Goal: Task Accomplishment & Management: Use online tool/utility

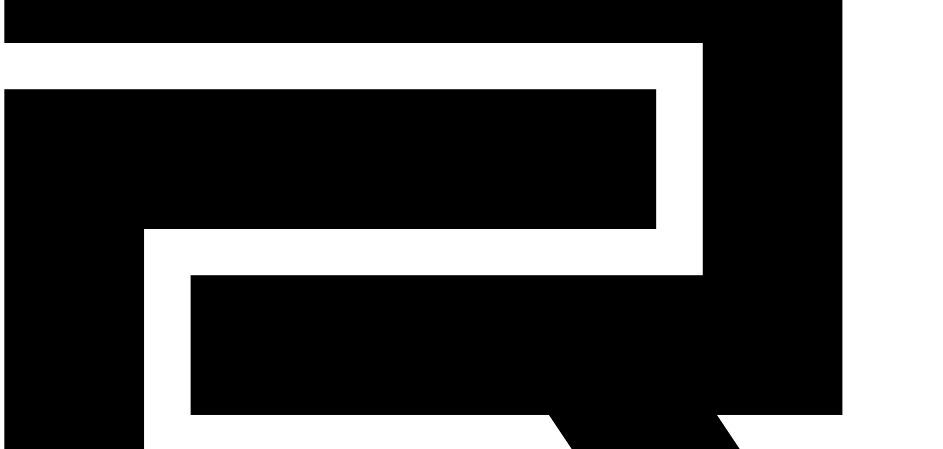
scroll to position [303, 0]
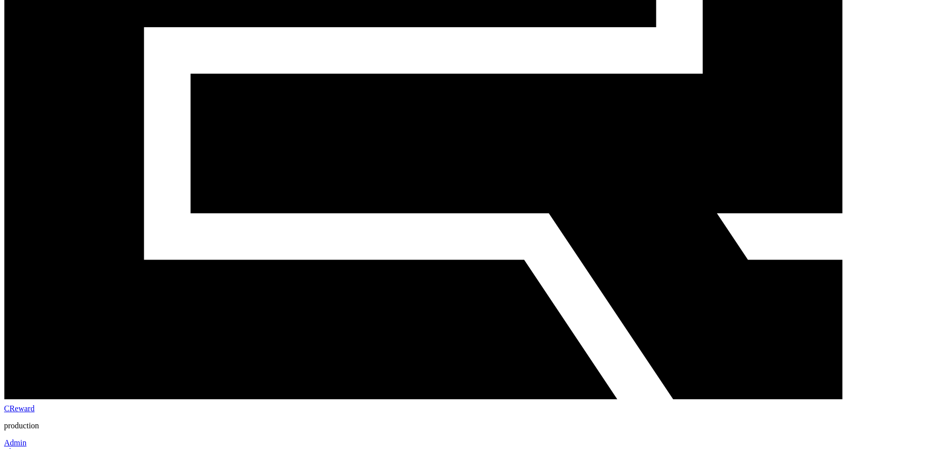
drag, startPoint x: 182, startPoint y: 165, endPoint x: 204, endPoint y: 162, distance: 22.4
copy em "***"
drag, startPoint x: 188, startPoint y: 165, endPoint x: 216, endPoint y: 161, distance: 28.5
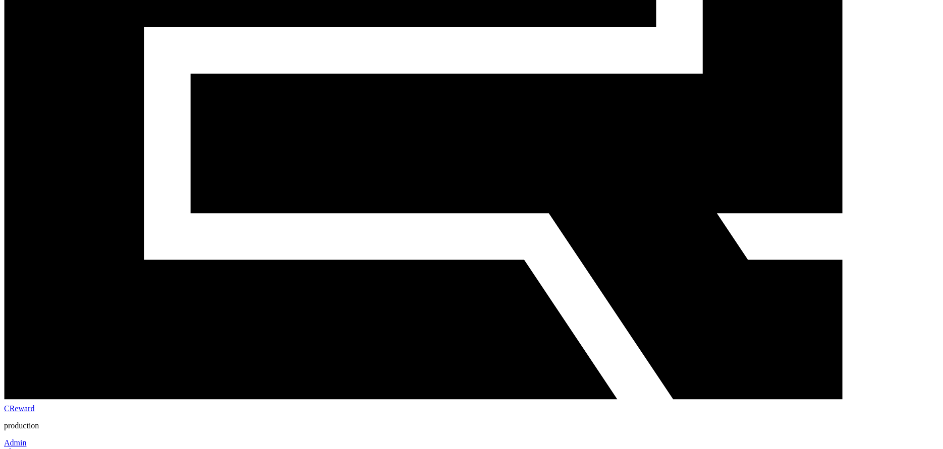
drag, startPoint x: 173, startPoint y: 185, endPoint x: 192, endPoint y: 184, distance: 19.2
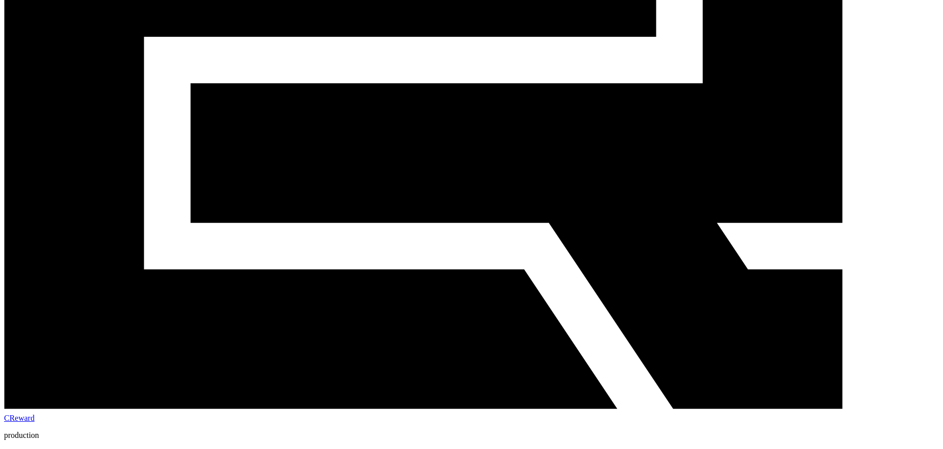
scroll to position [101, 0]
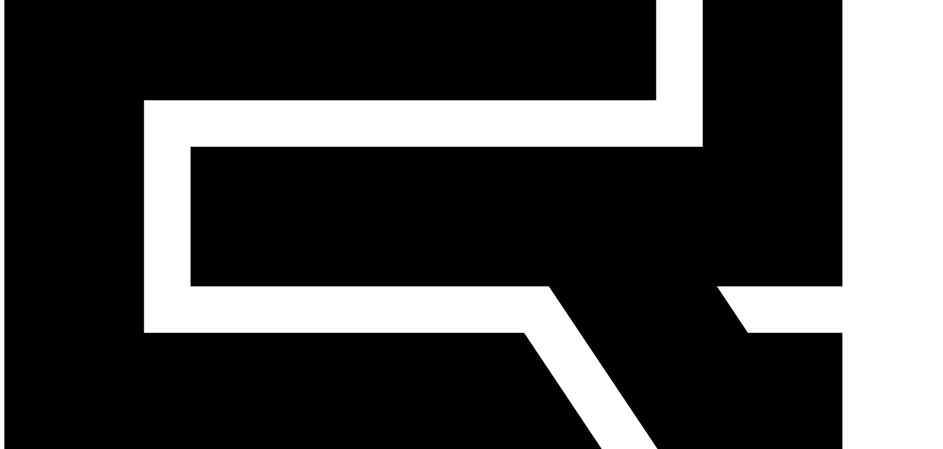
scroll to position [303, 0]
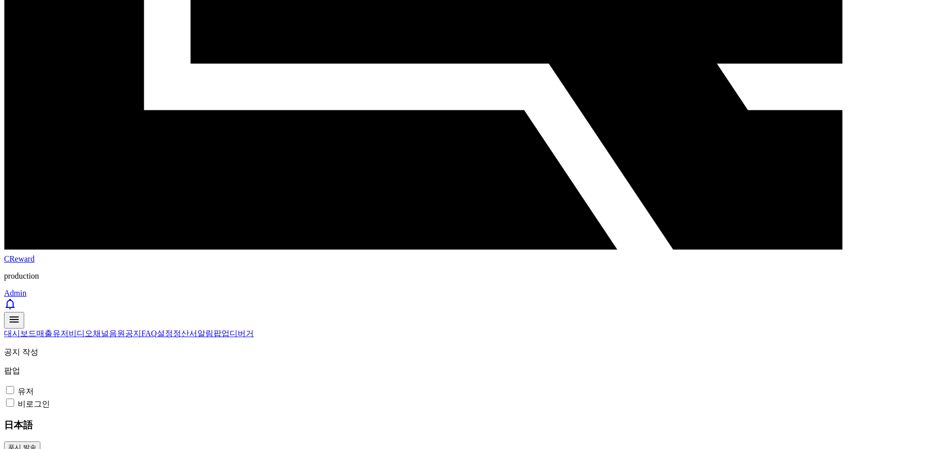
scroll to position [454, 0]
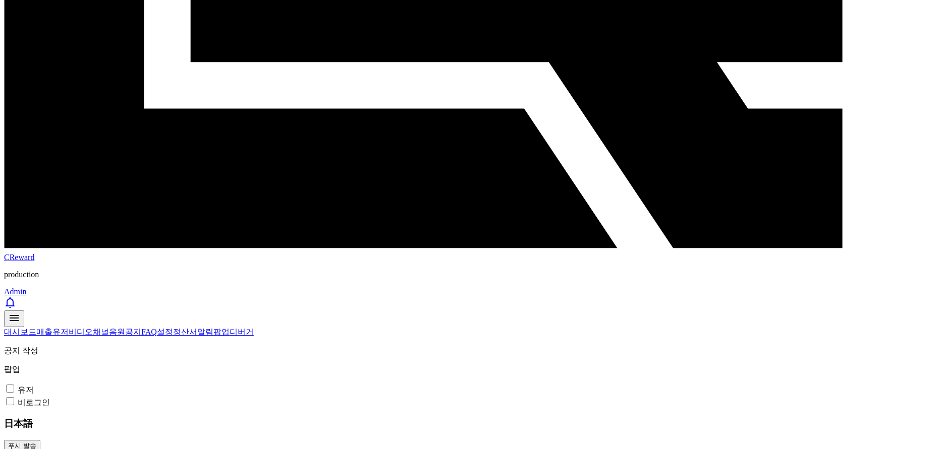
paste input "**********"
type input "**********"
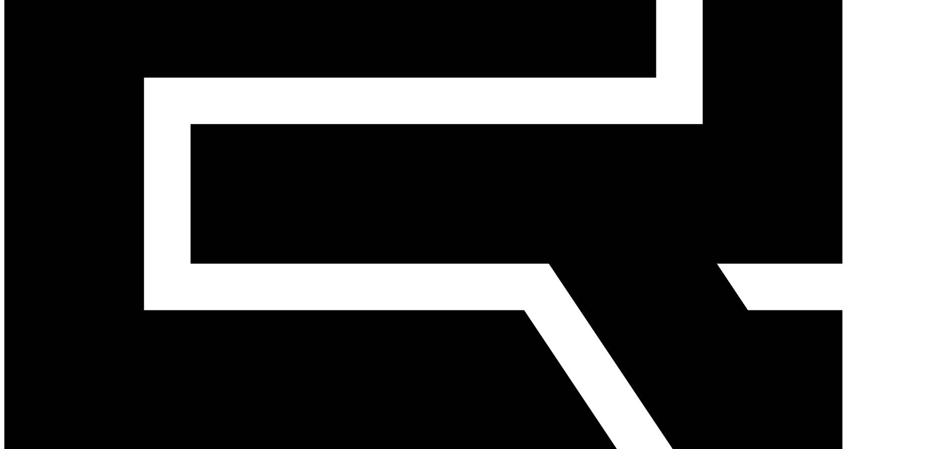
scroll to position [151, 0]
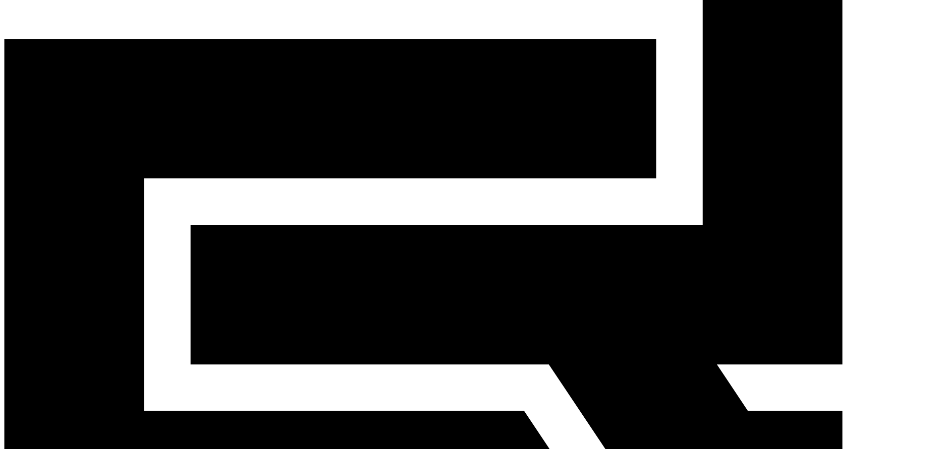
drag, startPoint x: 173, startPoint y: 69, endPoint x: 205, endPoint y: 67, distance: 32.3
copy strong "**********"
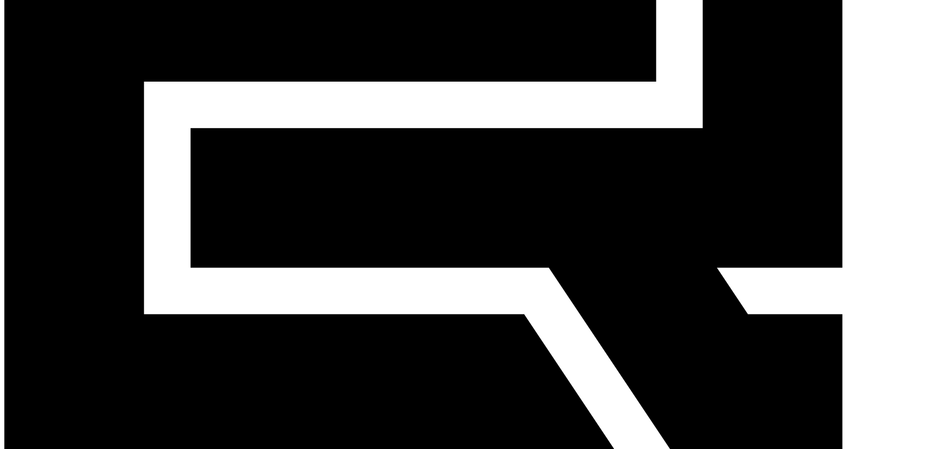
scroll to position [303, 0]
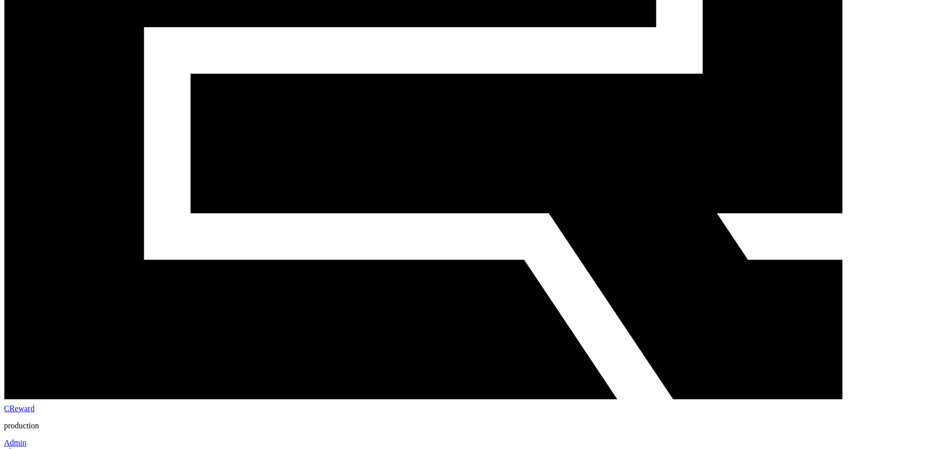
drag, startPoint x: 180, startPoint y: 413, endPoint x: 270, endPoint y: 412, distance: 90.3
paste div
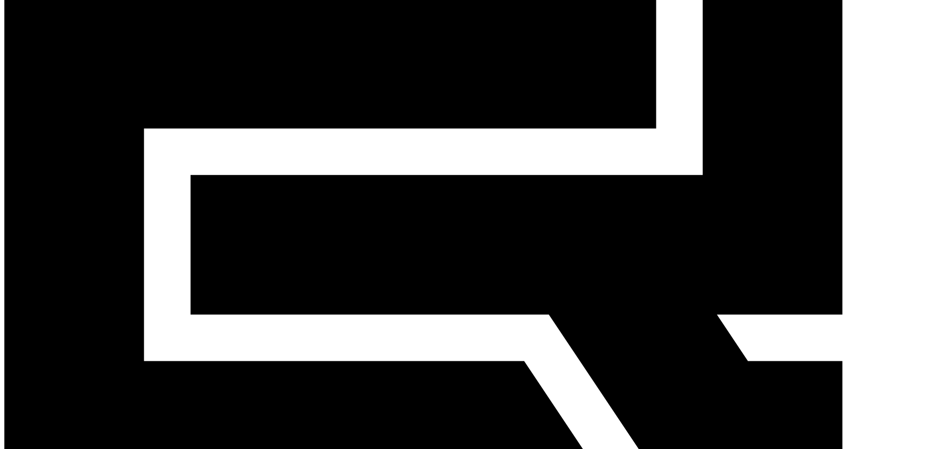
scroll to position [101, 0]
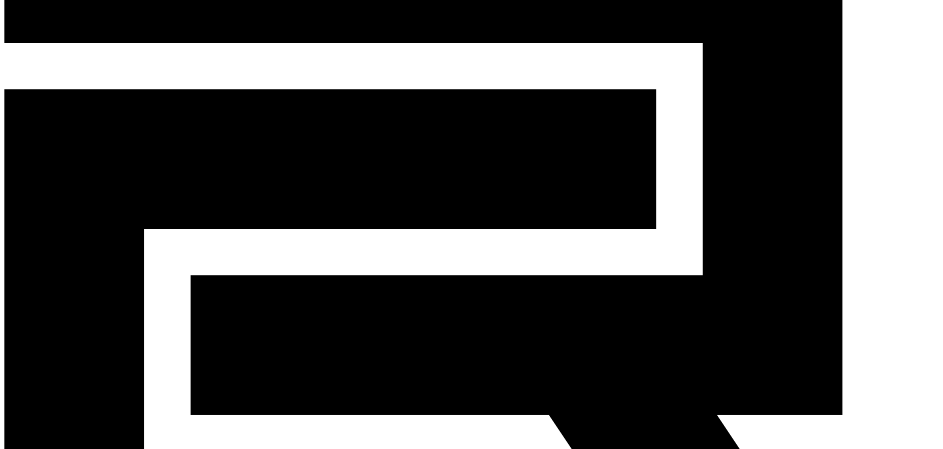
drag, startPoint x: 251, startPoint y: 123, endPoint x: 393, endPoint y: 292, distance: 220.9
copy div "******* ******"
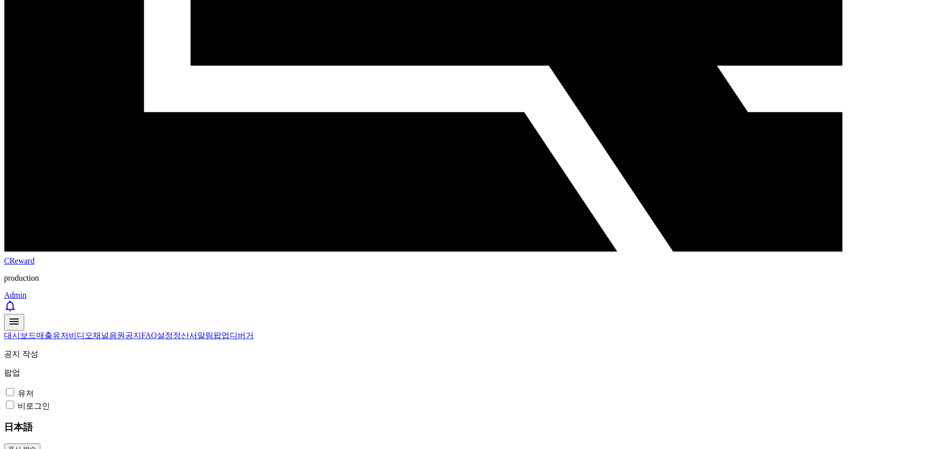
scroll to position [454, 0]
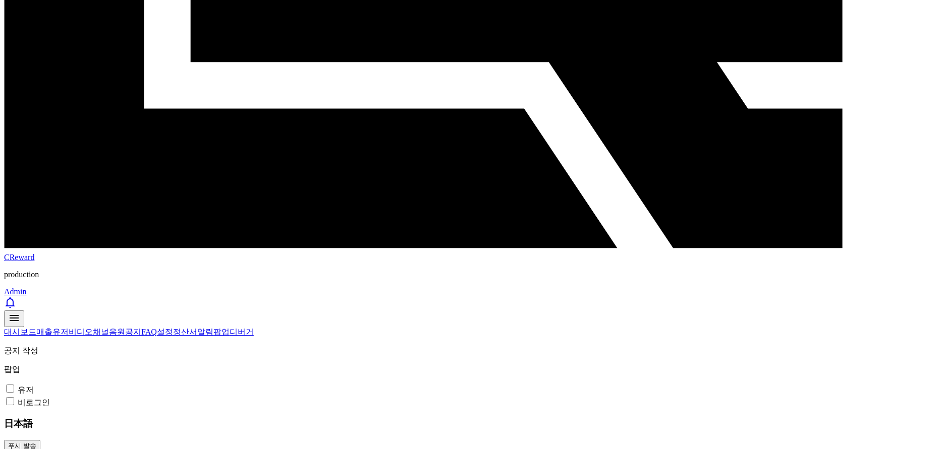
drag, startPoint x: 208, startPoint y: 287, endPoint x: 106, endPoint y: 289, distance: 101.9
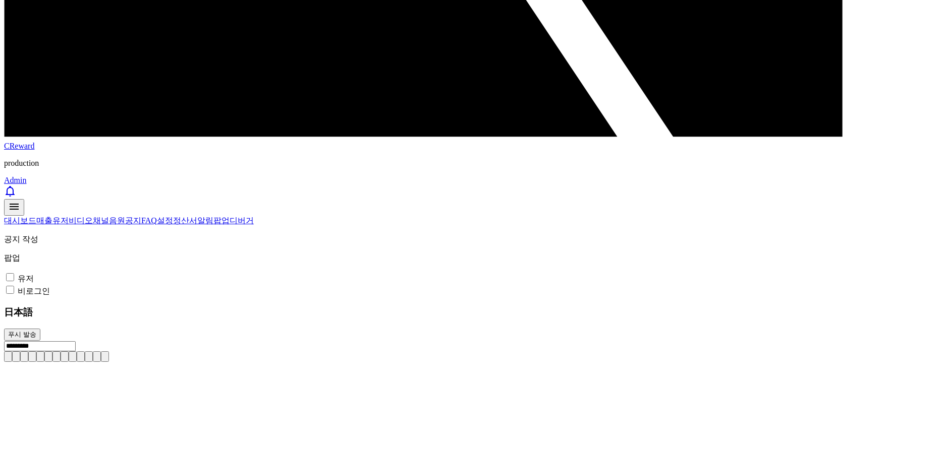
scroll to position [644, 0]
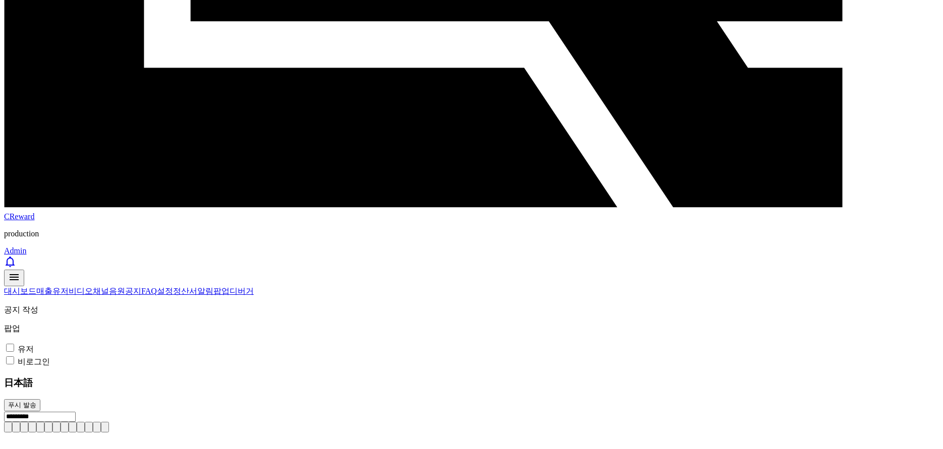
scroll to position [391, 0]
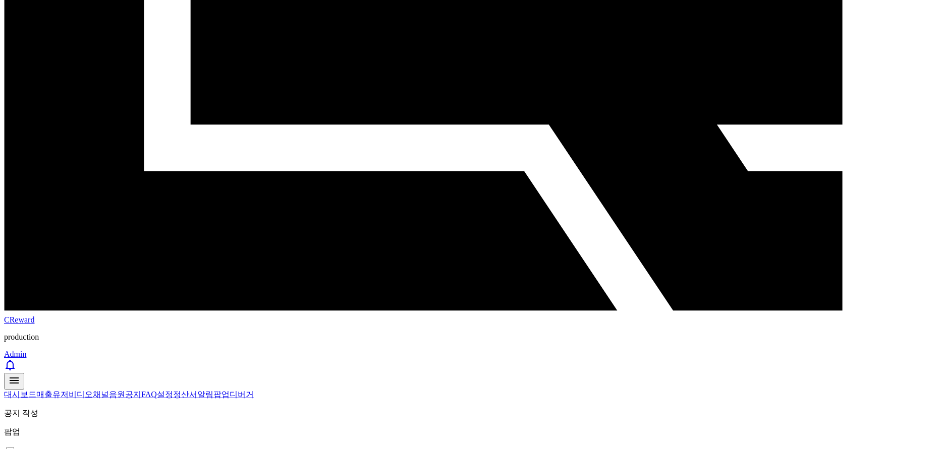
drag, startPoint x: 210, startPoint y: 96, endPoint x: 108, endPoint y: 62, distance: 107.5
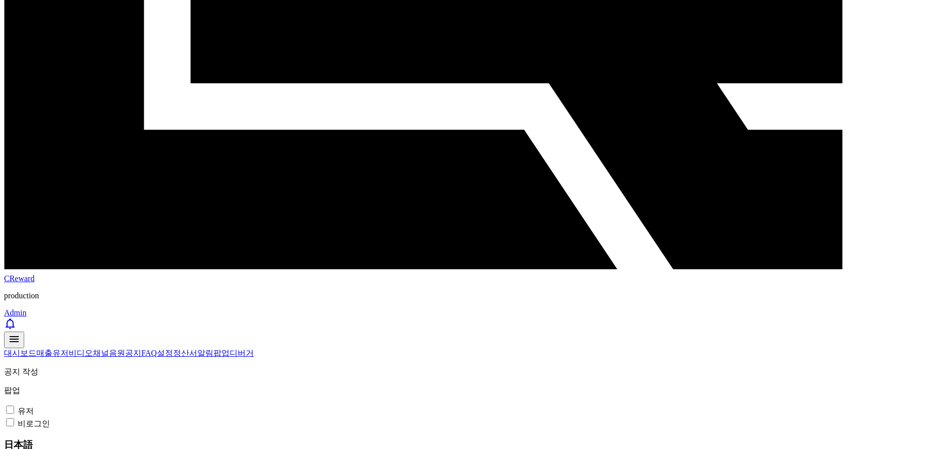
scroll to position [644, 0]
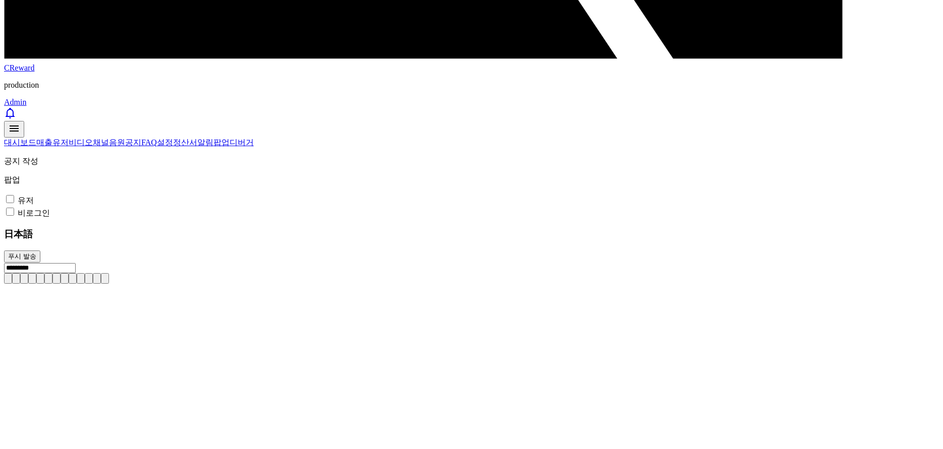
drag, startPoint x: 183, startPoint y: 312, endPoint x: 226, endPoint y: 311, distance: 43.4
drag, startPoint x: 178, startPoint y: 311, endPoint x: 212, endPoint y: 310, distance: 33.8
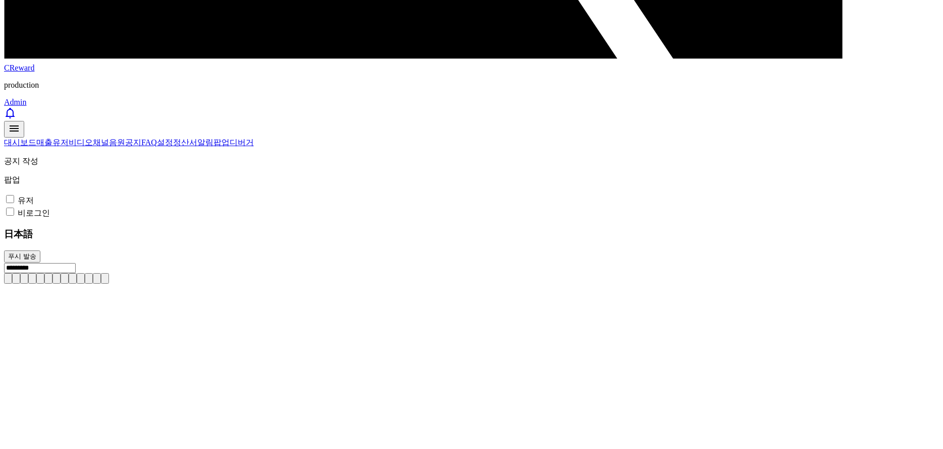
drag, startPoint x: 164, startPoint y: 321, endPoint x: 196, endPoint y: 322, distance: 31.8
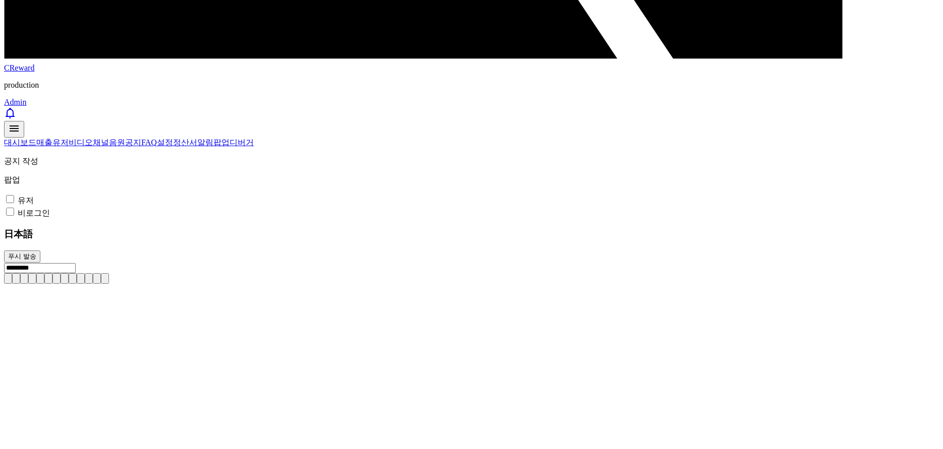
drag, startPoint x: 166, startPoint y: 341, endPoint x: 185, endPoint y: 339, distance: 19.2
drag, startPoint x: 163, startPoint y: 336, endPoint x: 186, endPoint y: 338, distance: 22.8
drag, startPoint x: 178, startPoint y: 351, endPoint x: 205, endPoint y: 352, distance: 26.8
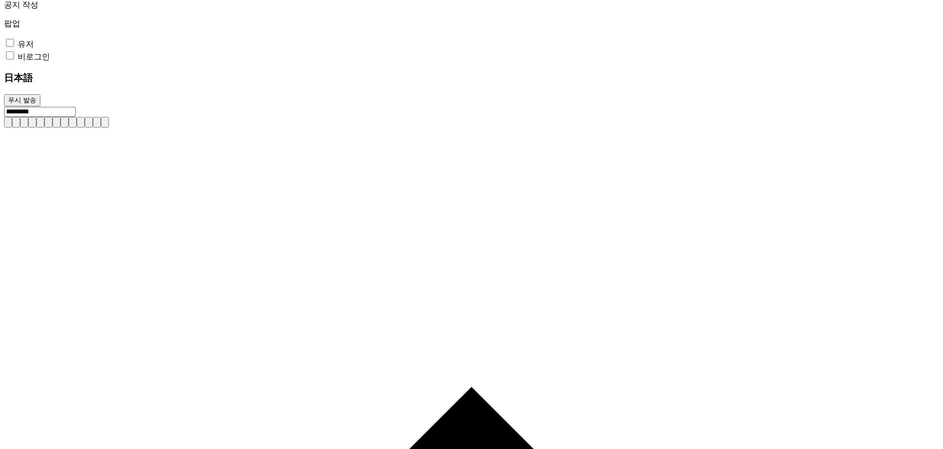
scroll to position [946, 0]
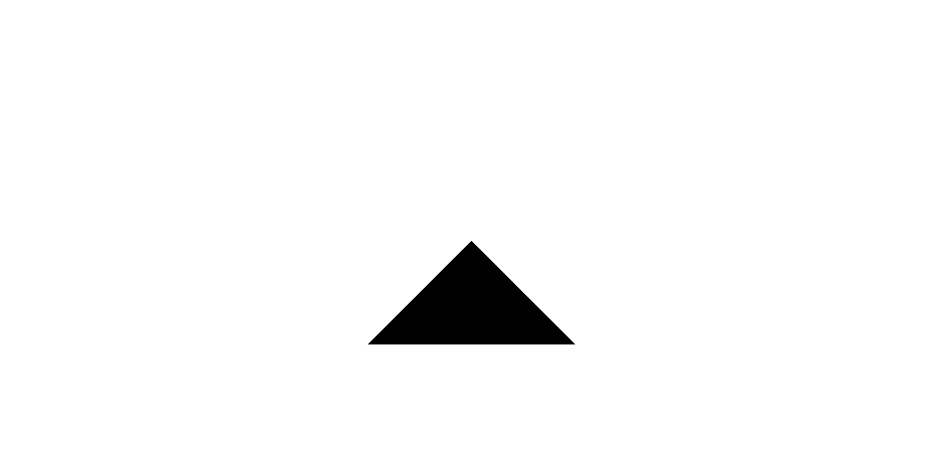
paste input "**********"
type input "**********"
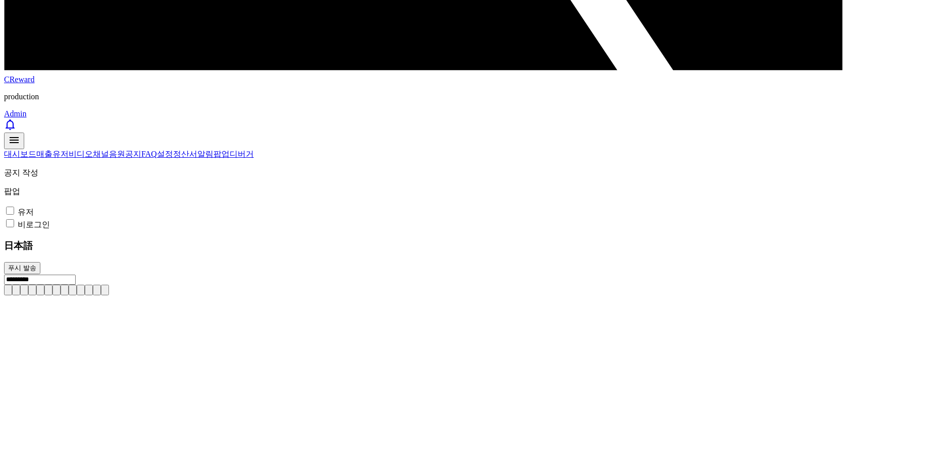
scroll to position [543, 0]
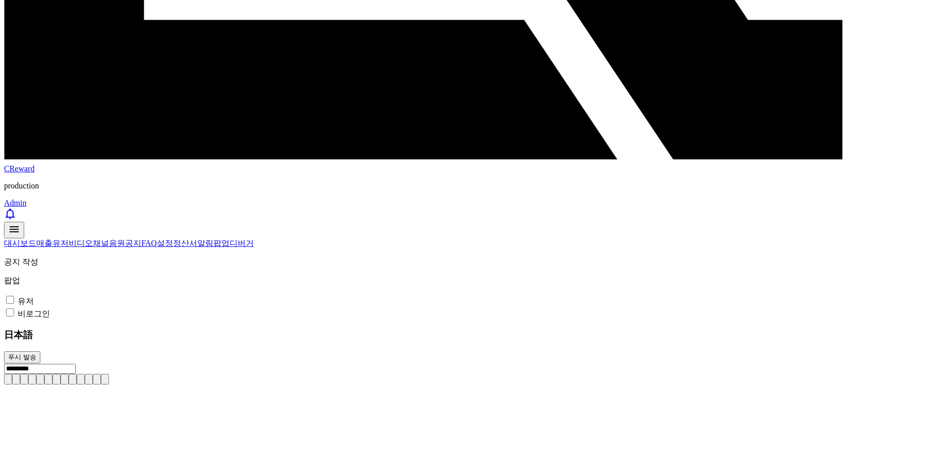
drag, startPoint x: 180, startPoint y: 172, endPoint x: 215, endPoint y: 170, distance: 34.9
copy strong "**********"
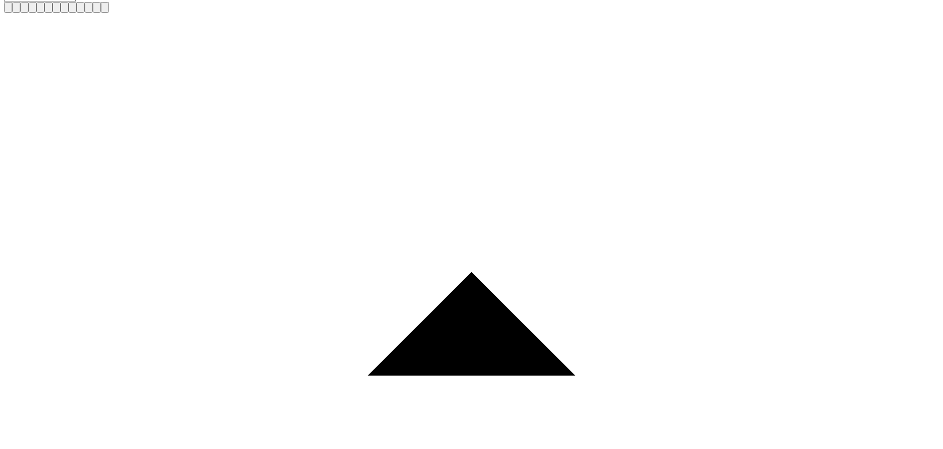
scroll to position [997, 0]
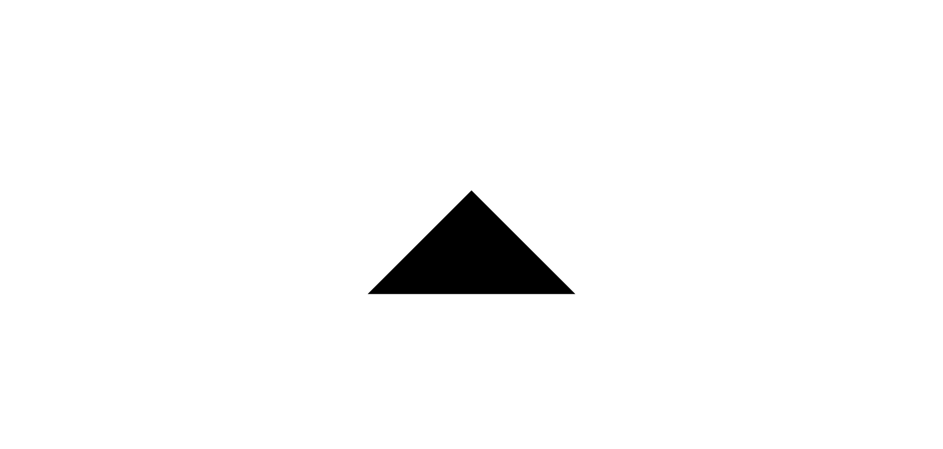
drag, startPoint x: 162, startPoint y: 223, endPoint x: 234, endPoint y: 226, distance: 71.7
paste div
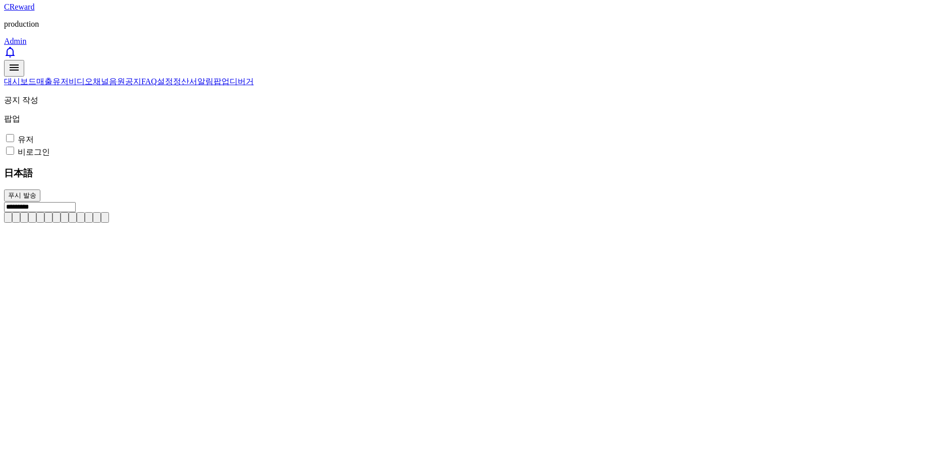
scroll to position [593, 0]
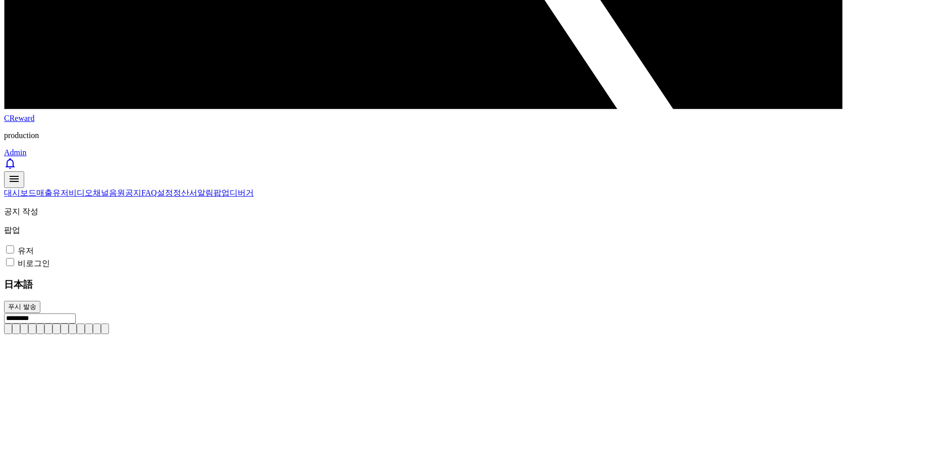
drag, startPoint x: 370, startPoint y: 352, endPoint x: 209, endPoint y: 277, distance: 177.8
drag, startPoint x: 214, startPoint y: 397, endPoint x: 60, endPoint y: 225, distance: 231.1
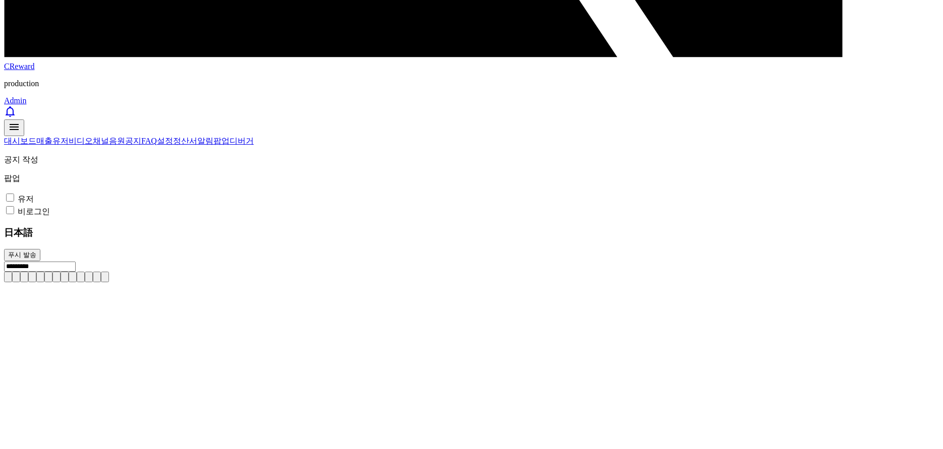
scroll to position [845, 0]
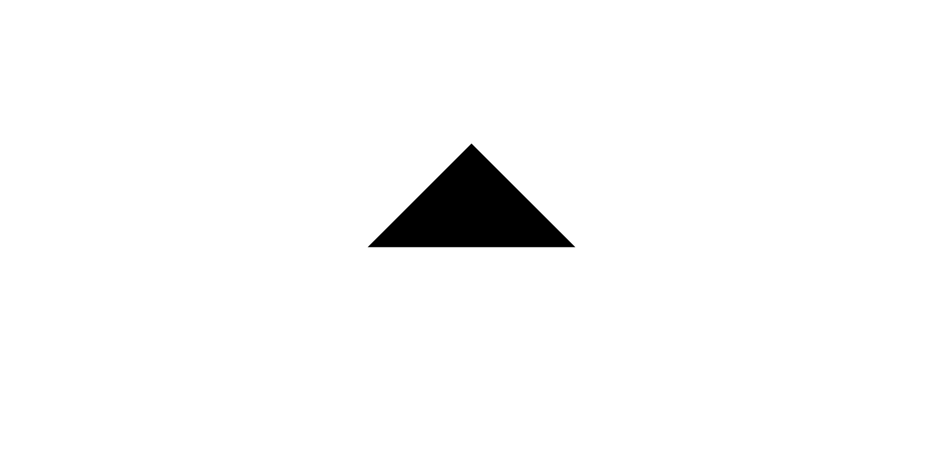
scroll to position [1231, 0]
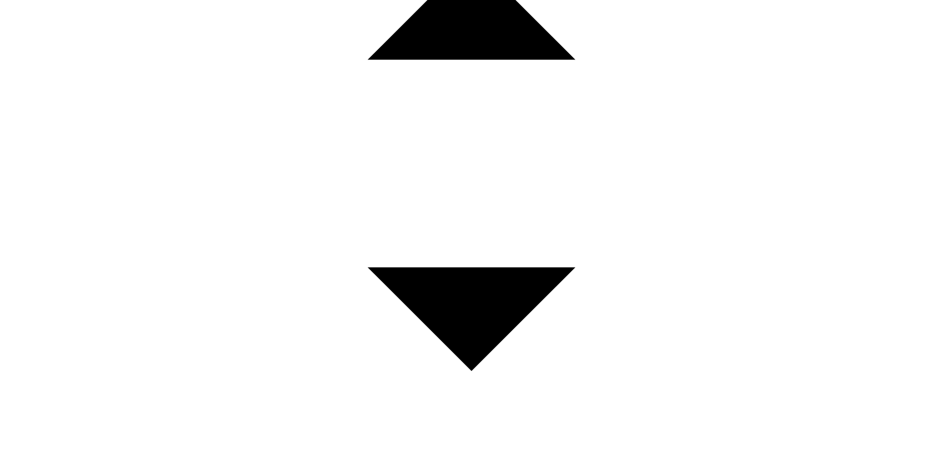
drag, startPoint x: 214, startPoint y: 222, endPoint x: 182, endPoint y: 221, distance: 31.8
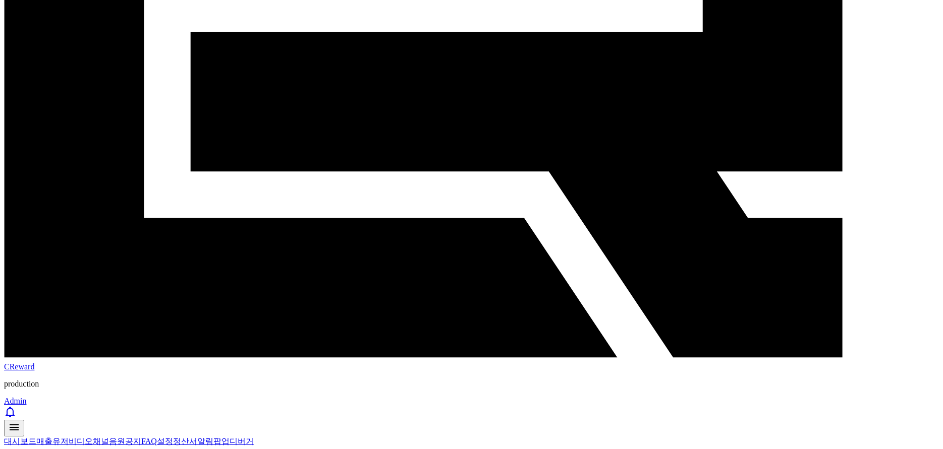
scroll to position [454, 0]
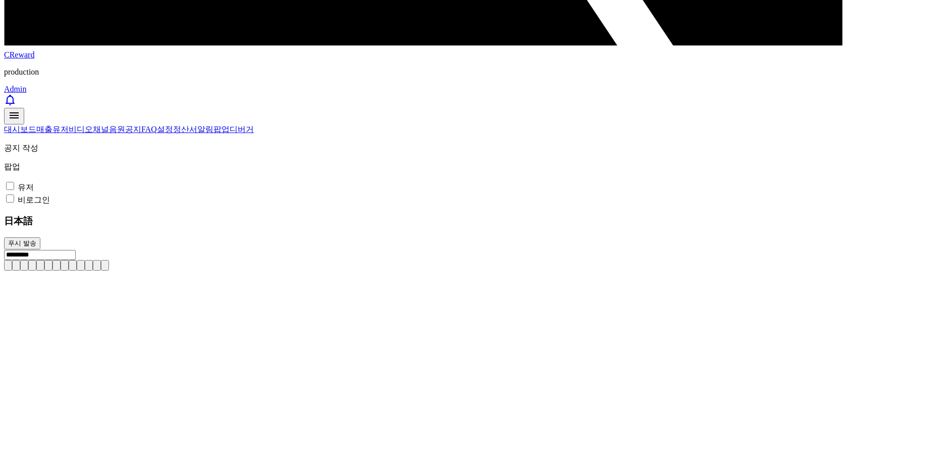
scroll to position [757, 0]
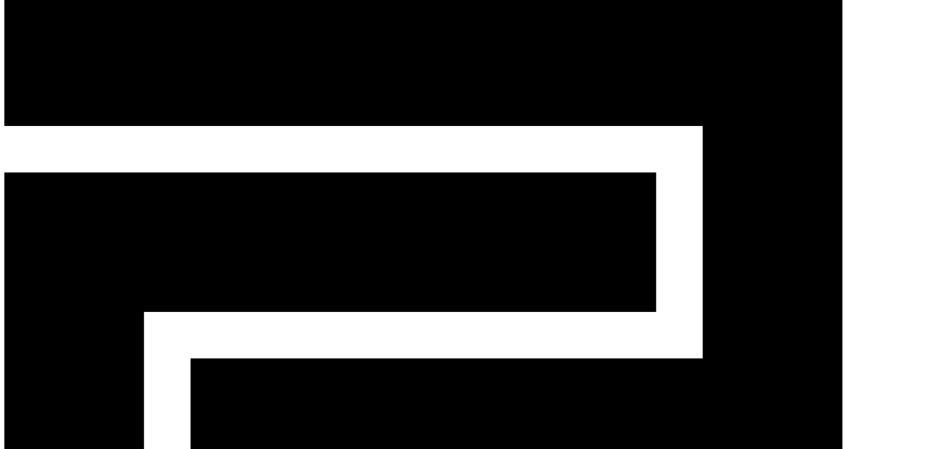
scroll to position [0, 0]
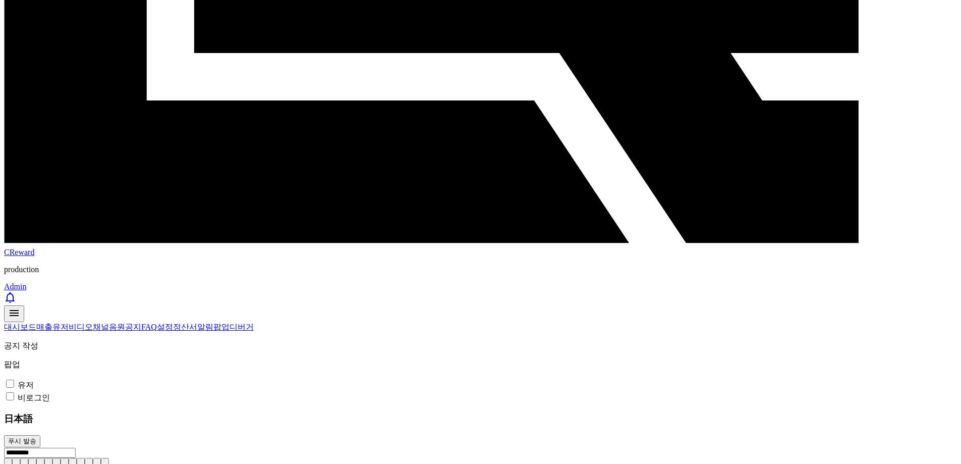
scroll to position [656, 0]
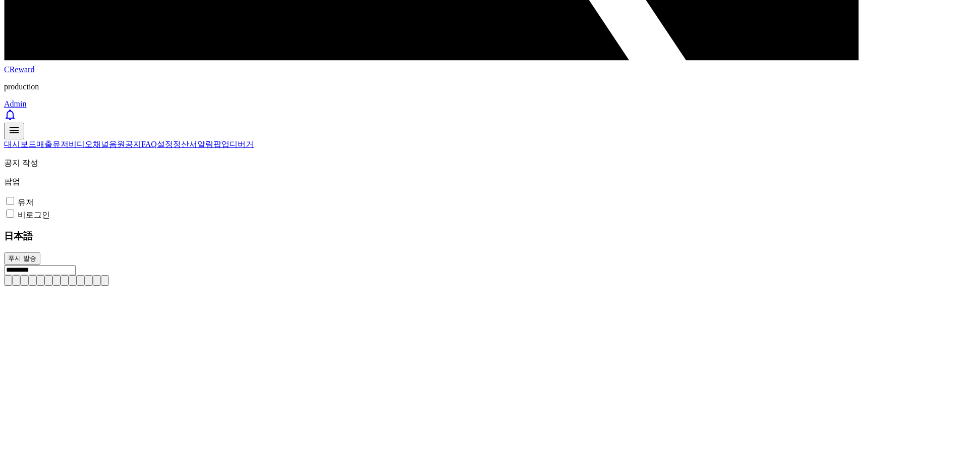
drag, startPoint x: 144, startPoint y: 123, endPoint x: 369, endPoint y: 181, distance: 232.8
copy div "**********"
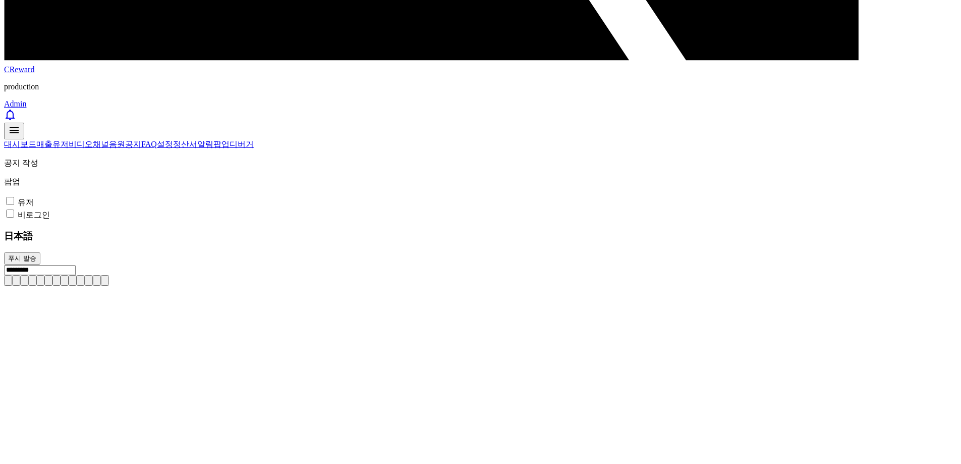
drag, startPoint x: 143, startPoint y: 276, endPoint x: 226, endPoint y: 328, distance: 98.8
copy div "**********"
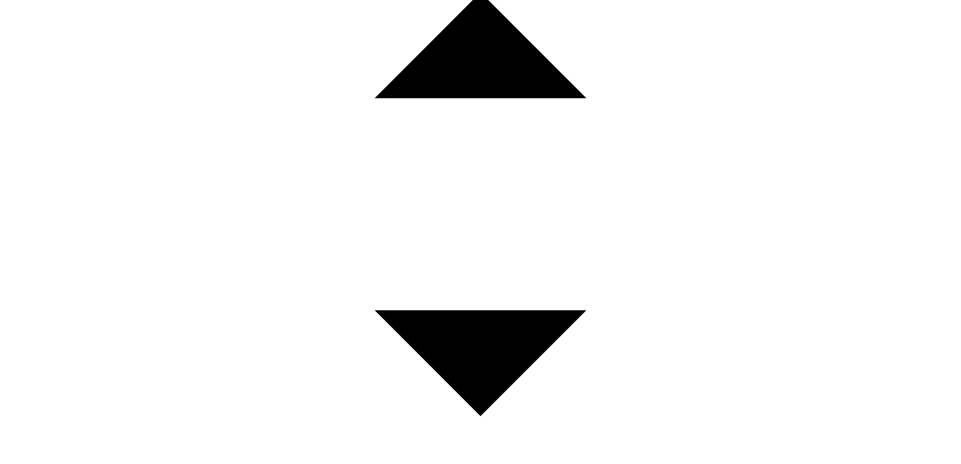
scroll to position [1261, 0]
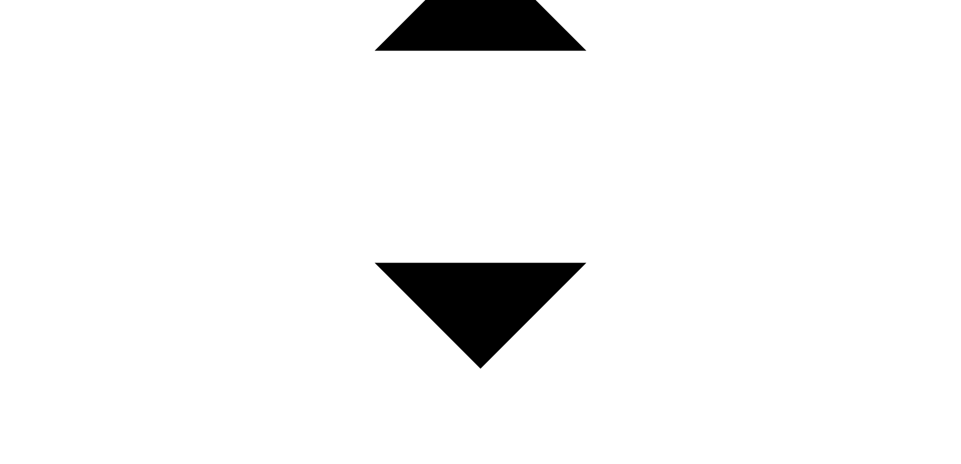
drag, startPoint x: 143, startPoint y: 274, endPoint x: 364, endPoint y: 393, distance: 250.5
copy div "**********"
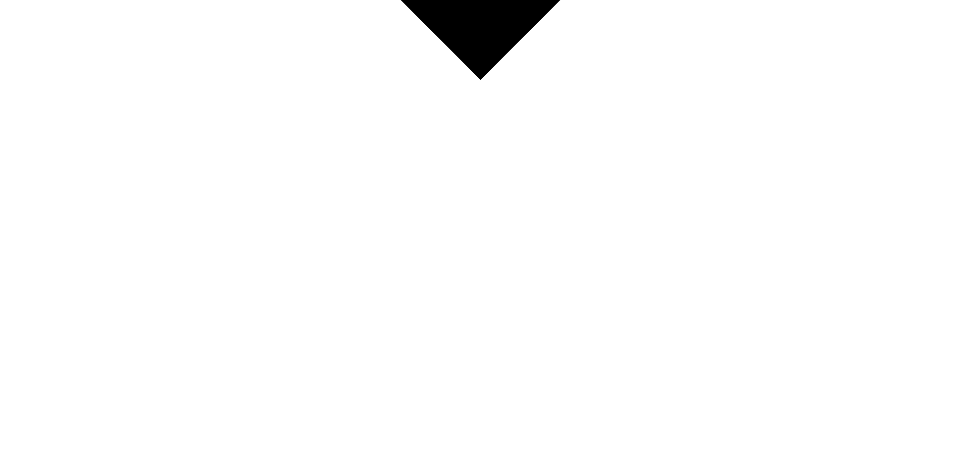
scroll to position [1564, 0]
drag, startPoint x: 143, startPoint y: 142, endPoint x: 295, endPoint y: 195, distance: 161.3
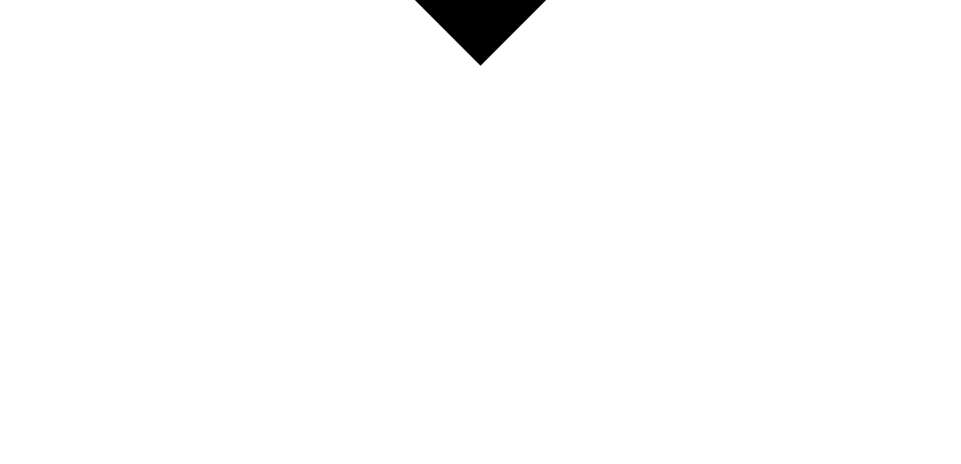
copy div "**********"
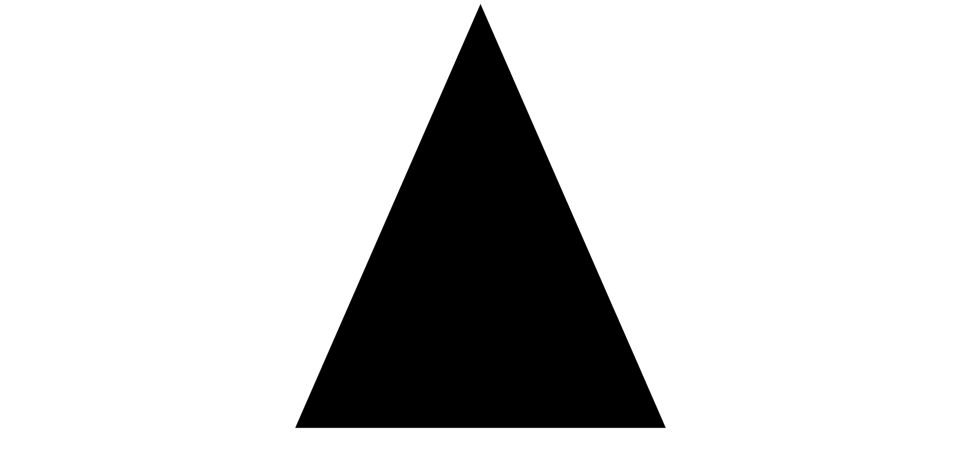
scroll to position [2139, 0]
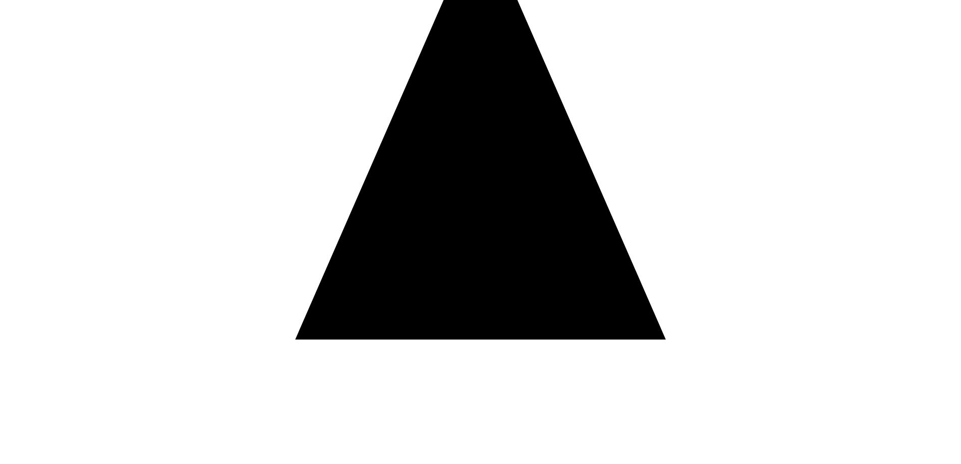
drag, startPoint x: 144, startPoint y: 194, endPoint x: 311, endPoint y: 275, distance: 185.5
copy div "**********"
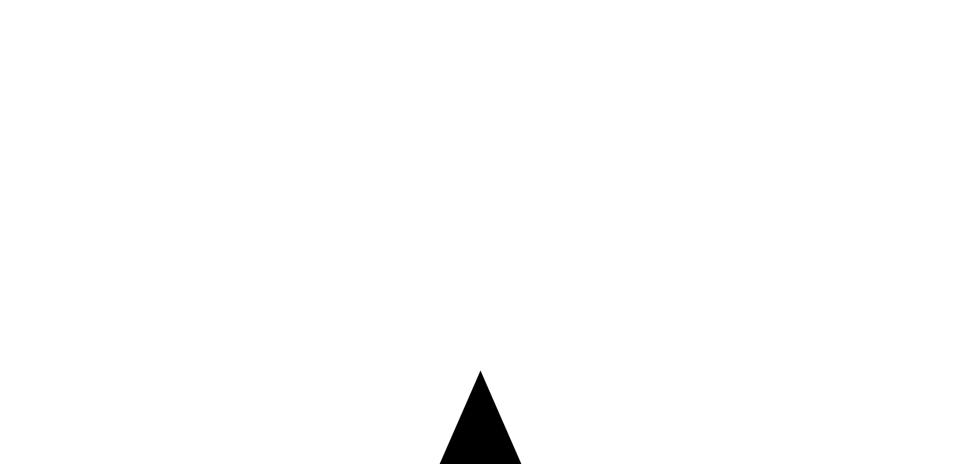
scroll to position [1635, 0]
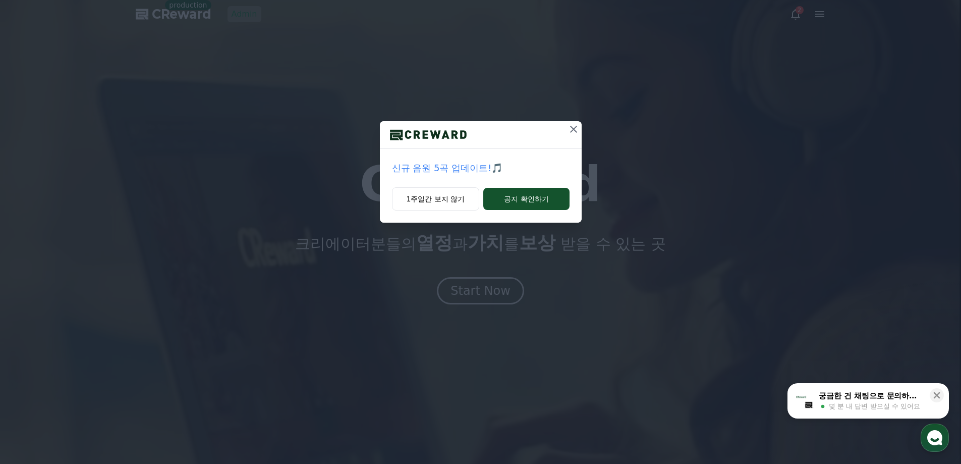
click at [574, 128] on icon at bounding box center [573, 129] width 12 height 12
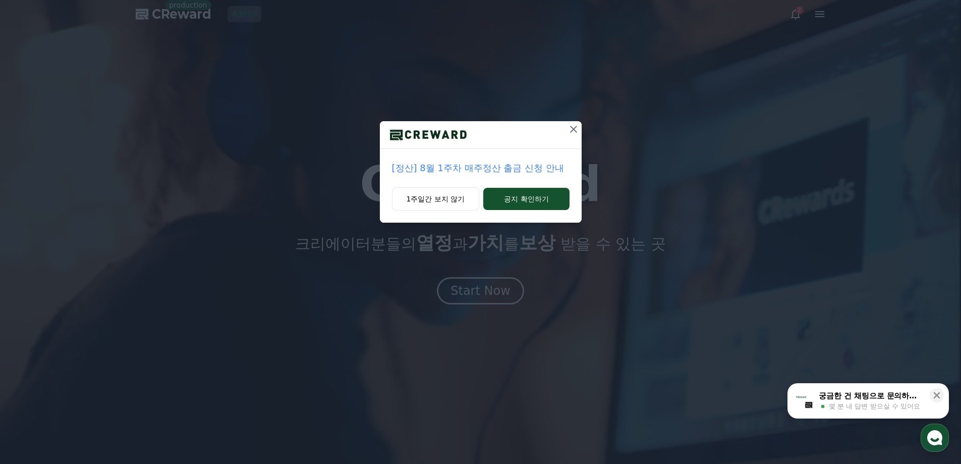
click at [571, 130] on icon at bounding box center [573, 129] width 12 height 12
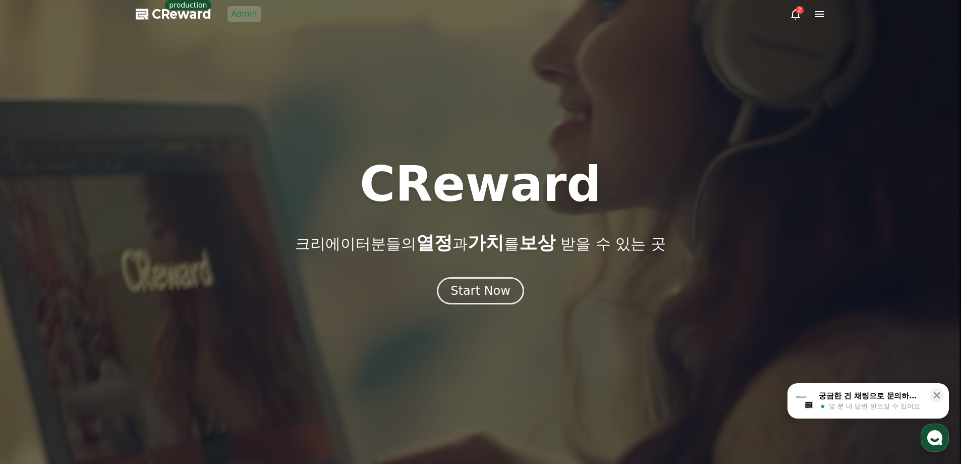
click at [252, 18] on link "Admin" at bounding box center [244, 14] width 34 height 16
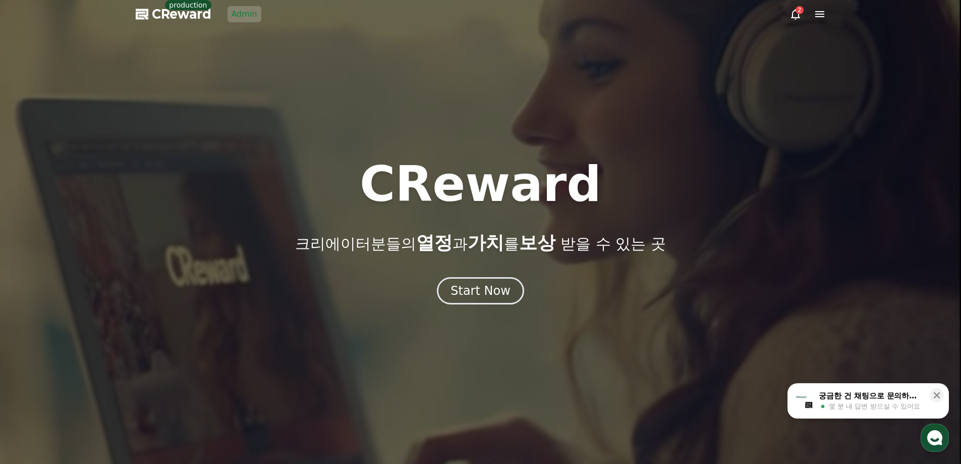
click at [239, 18] on link "Admin" at bounding box center [244, 14] width 34 height 16
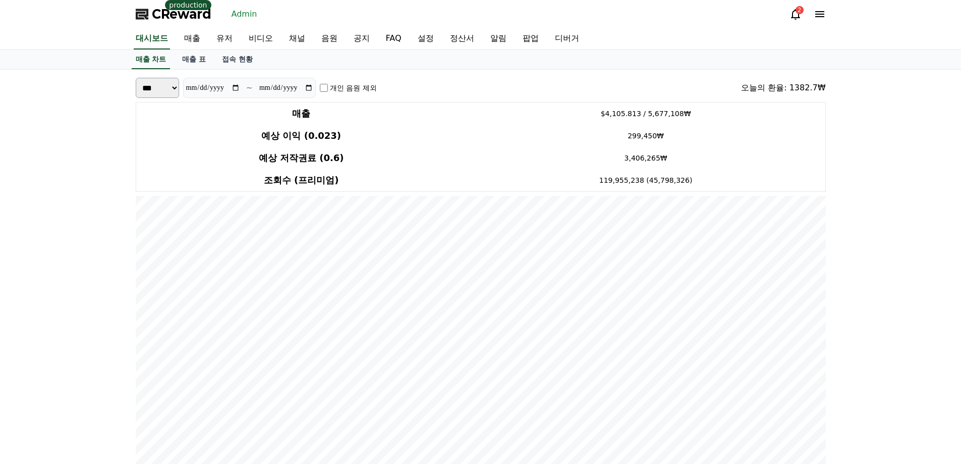
click at [234, 90] on input "**********" at bounding box center [213, 87] width 54 height 11
type input "**********"
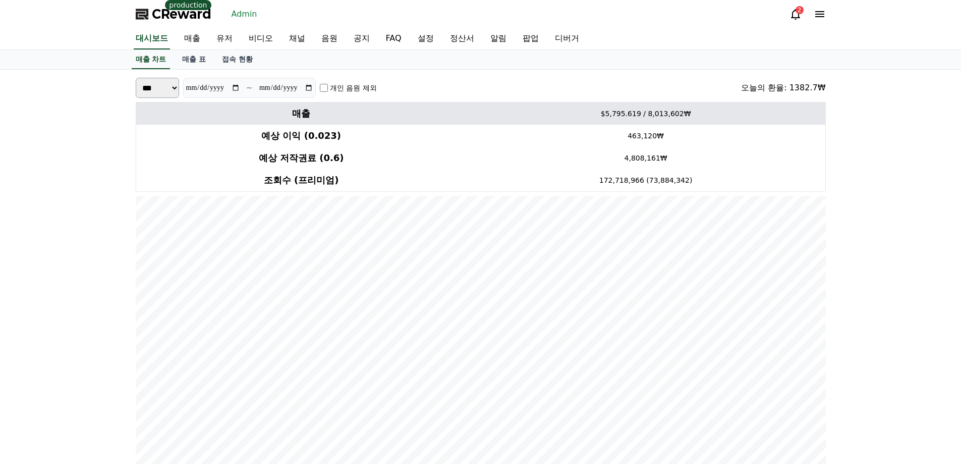
click at [304, 103] on td "매출" at bounding box center [301, 113] width 331 height 23
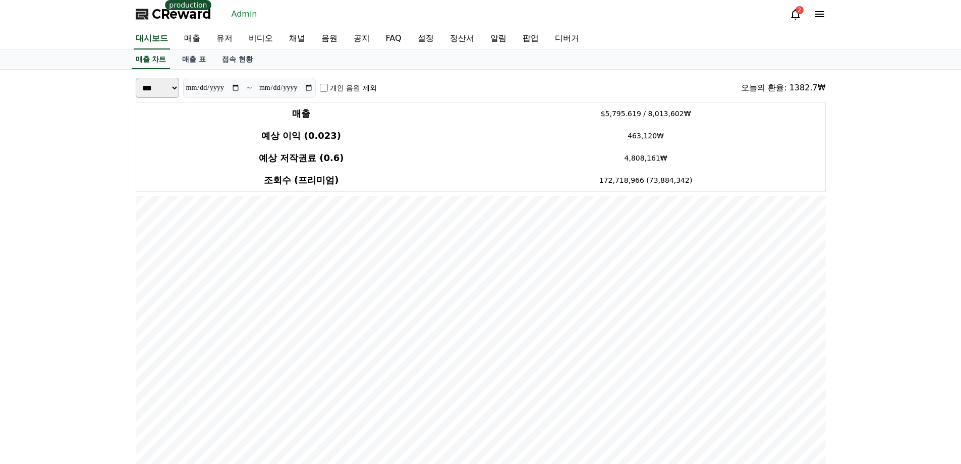
click at [305, 87] on input "**********" at bounding box center [286, 87] width 54 height 11
click at [307, 86] on input "**********" at bounding box center [286, 87] width 54 height 11
type input "**********"
click at [793, 11] on icon at bounding box center [795, 14] width 9 height 11
click at [224, 39] on link "유저" at bounding box center [224, 38] width 32 height 21
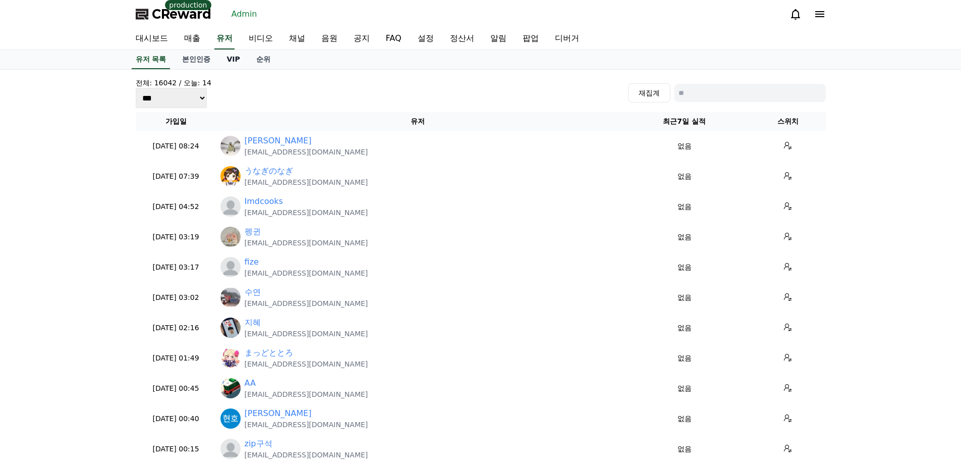
click at [228, 61] on link "VIP" at bounding box center [232, 59] width 29 height 19
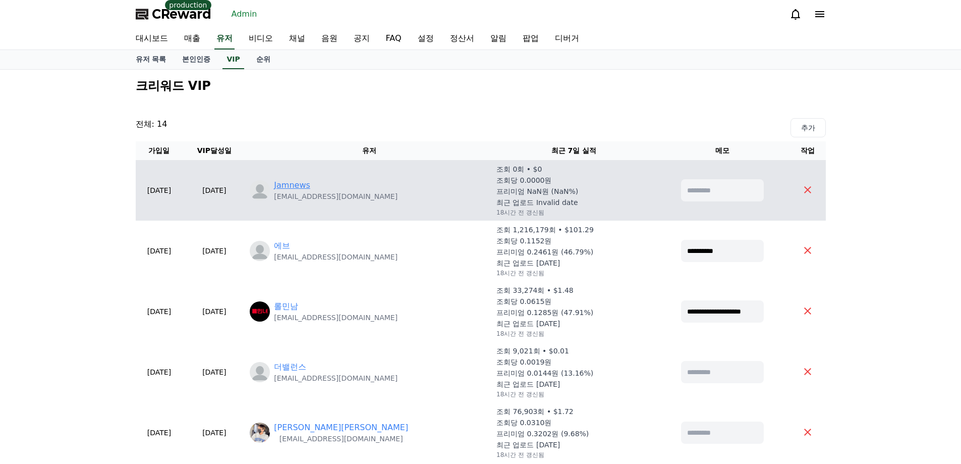
click at [310, 188] on link "Jamnews" at bounding box center [292, 185] width 36 height 12
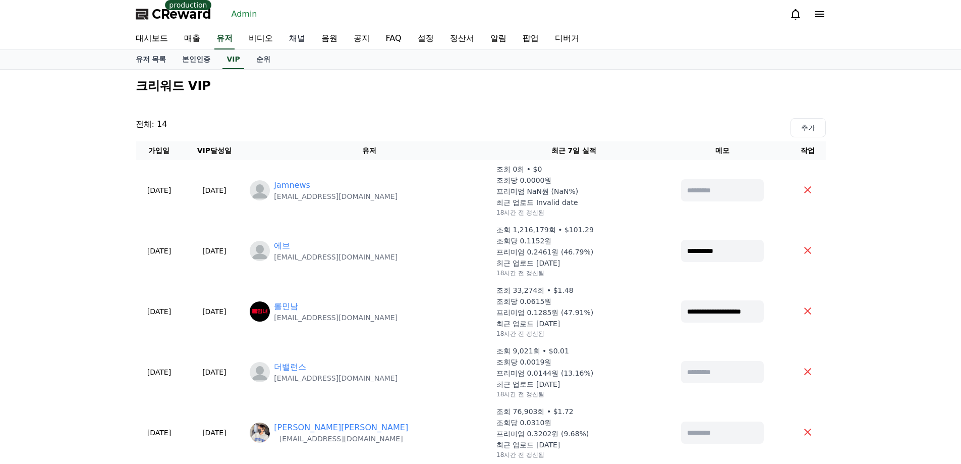
click at [298, 37] on link "채널" at bounding box center [297, 38] width 32 height 21
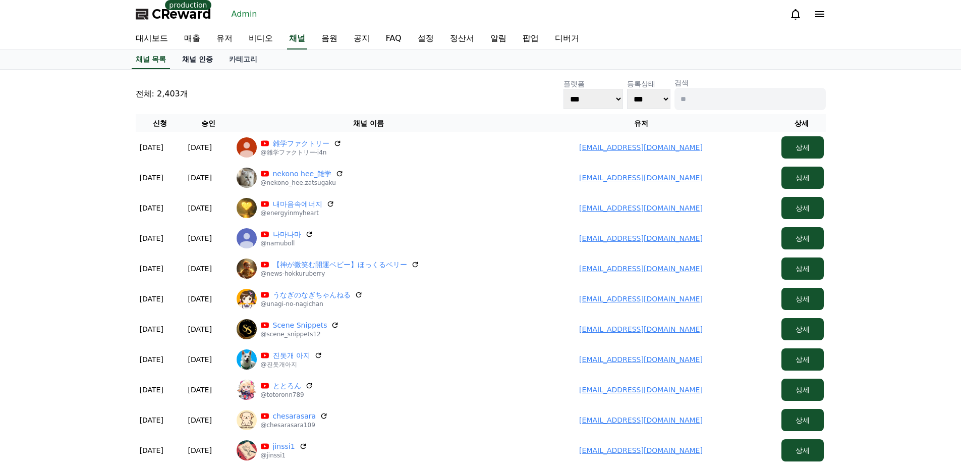
click at [213, 50] on link "채널 인증" at bounding box center [197, 59] width 47 height 19
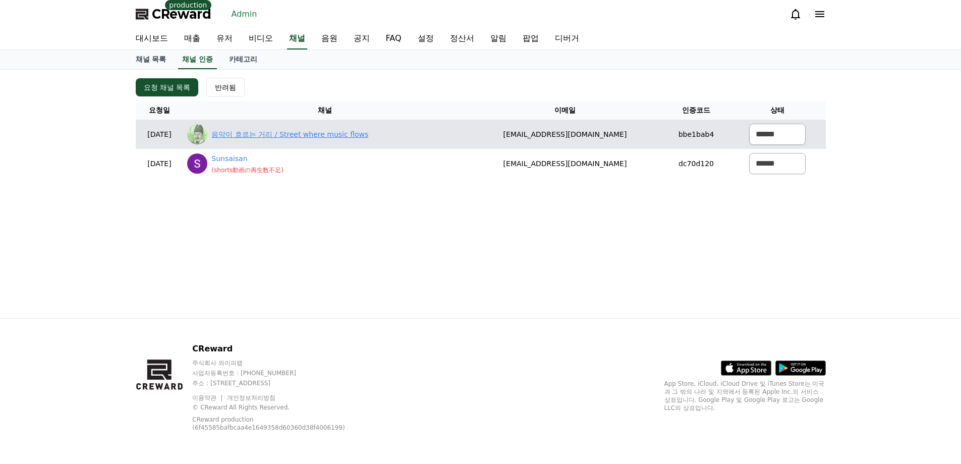
click at [352, 136] on link "음악이 흐르는 거리 / Street where music flows" at bounding box center [289, 134] width 157 height 11
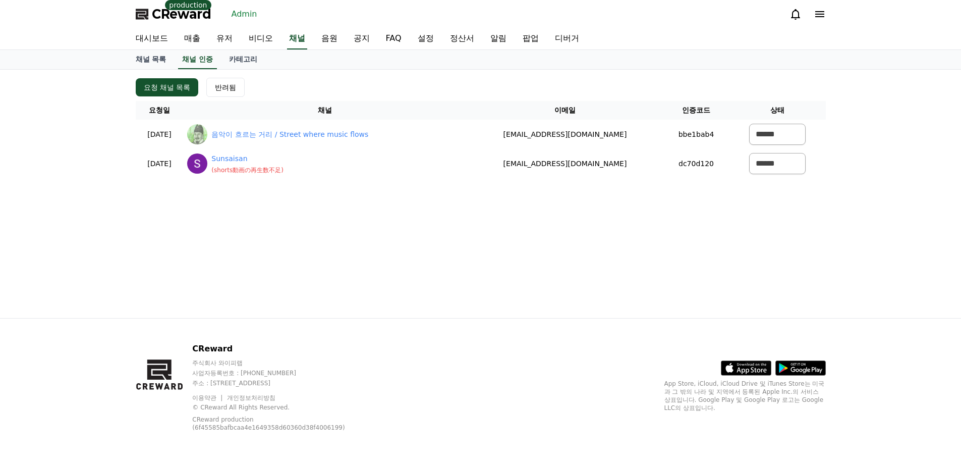
drag, startPoint x: 690, startPoint y: 276, endPoint x: 735, endPoint y: 278, distance: 44.9
click at [690, 276] on div "요청 채널 목록 반려됨 요청일 채널 이메일 인증코드 상태 [DATE] 08-14 음악이 흐르는 거리 / Street where music fl…" at bounding box center [481, 194] width 706 height 248
click at [694, 237] on div "요청 채널 목록 반려됨 요청일 채널 이메일 인증코드 상태 [DATE] 08-14 음악이 흐르는 거리 / Street where music fl…" at bounding box center [481, 194] width 706 height 248
drag, startPoint x: 895, startPoint y: 271, endPoint x: 908, endPoint y: 451, distance: 180.6
click at [895, 271] on div "요청 채널 목록 반려됨 요청일 채널 이메일 인증코드 상태 [DATE] 08-14 음악이 흐르는 거리 / Street where music fl…" at bounding box center [480, 194] width 961 height 248
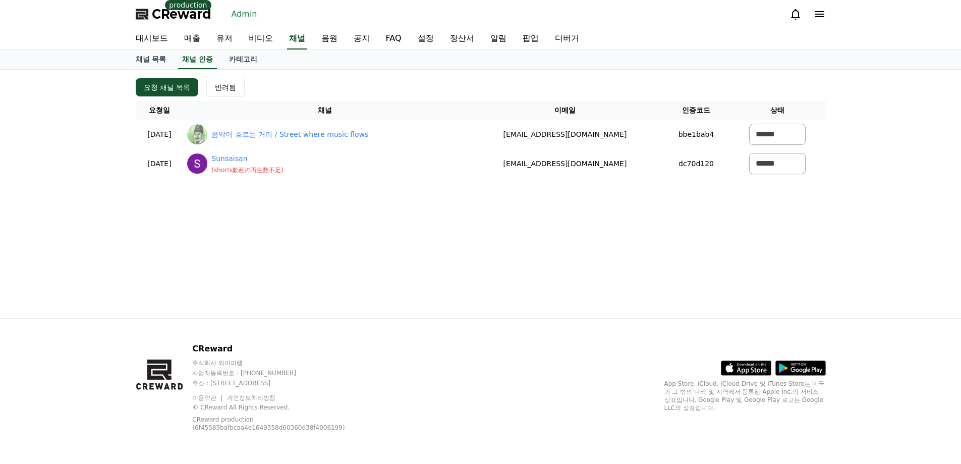
click at [868, 294] on div "요청 채널 목록 반려됨 요청일 채널 이메일 인증코드 상태 [DATE] 08-14 음악이 흐르는 거리 / Street where music fl…" at bounding box center [480, 194] width 961 height 248
click at [335, 39] on link "음원" at bounding box center [329, 38] width 32 height 21
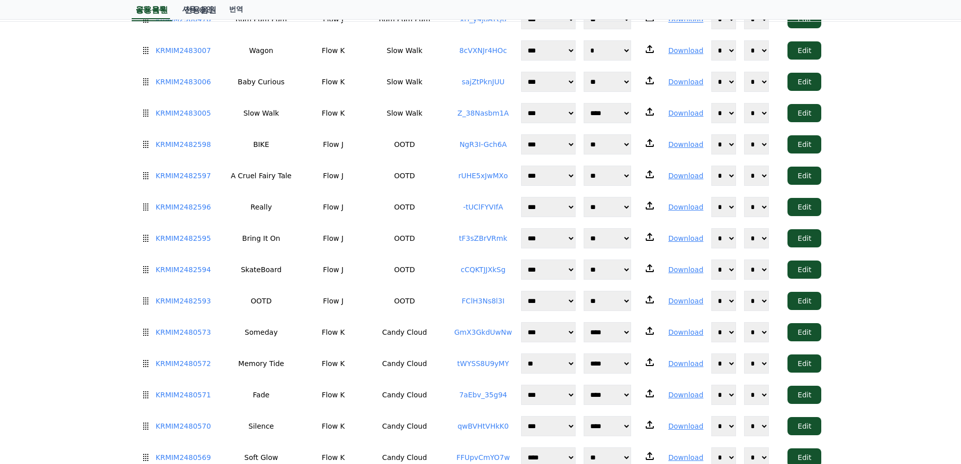
scroll to position [499, 0]
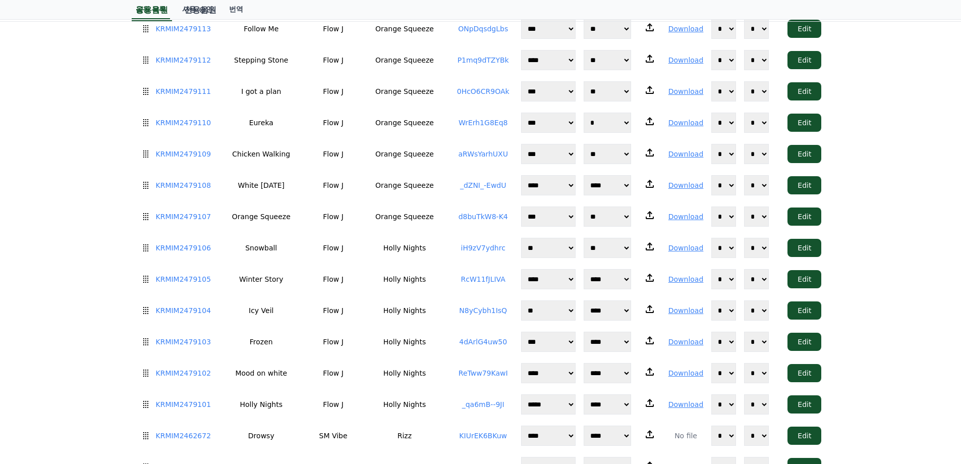
scroll to position [4530, 0]
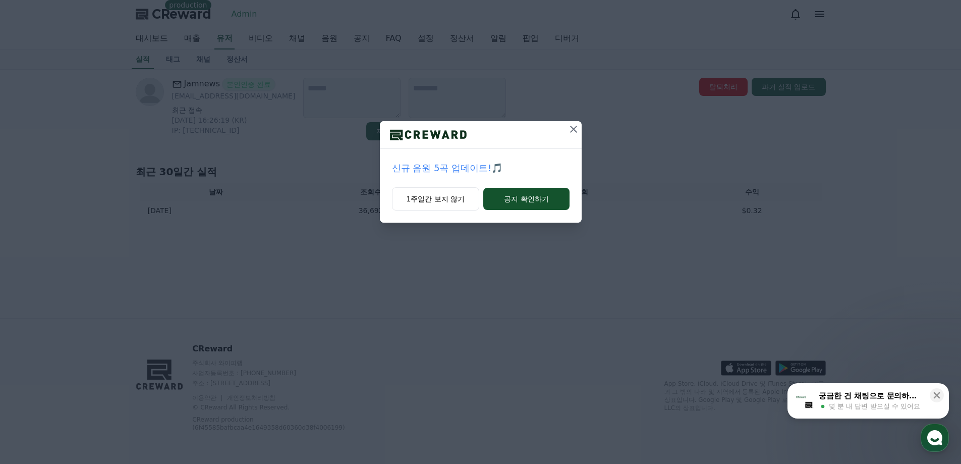
click at [572, 125] on icon at bounding box center [573, 129] width 12 height 12
click at [578, 129] on icon at bounding box center [573, 129] width 12 height 12
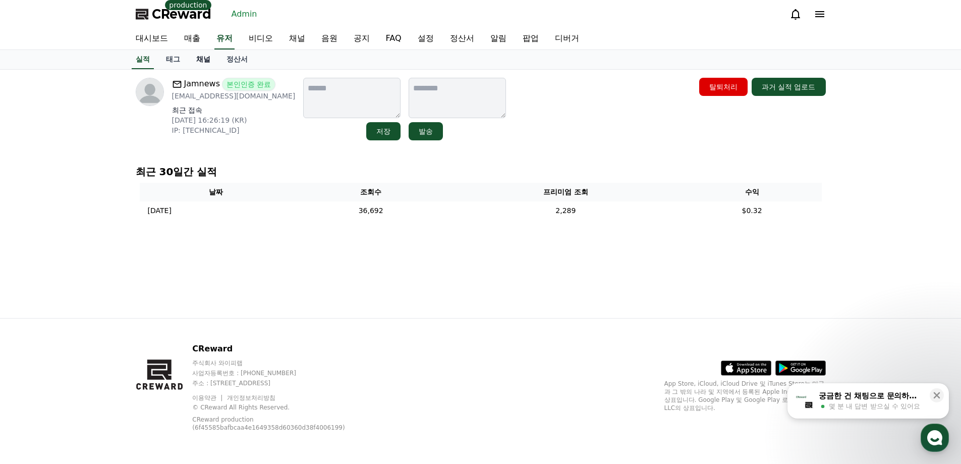
click at [204, 59] on link "채널" at bounding box center [203, 59] width 30 height 19
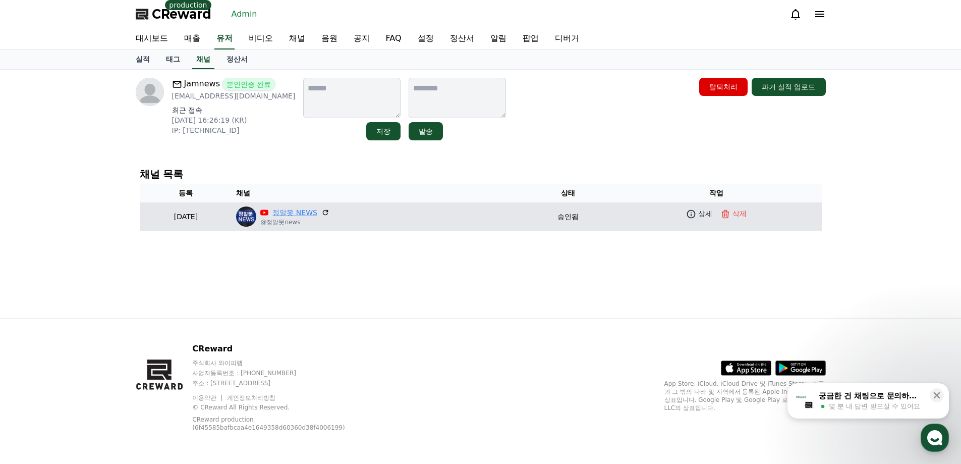
click at [317, 211] on link "정알못 NEWS" at bounding box center [294, 212] width 45 height 11
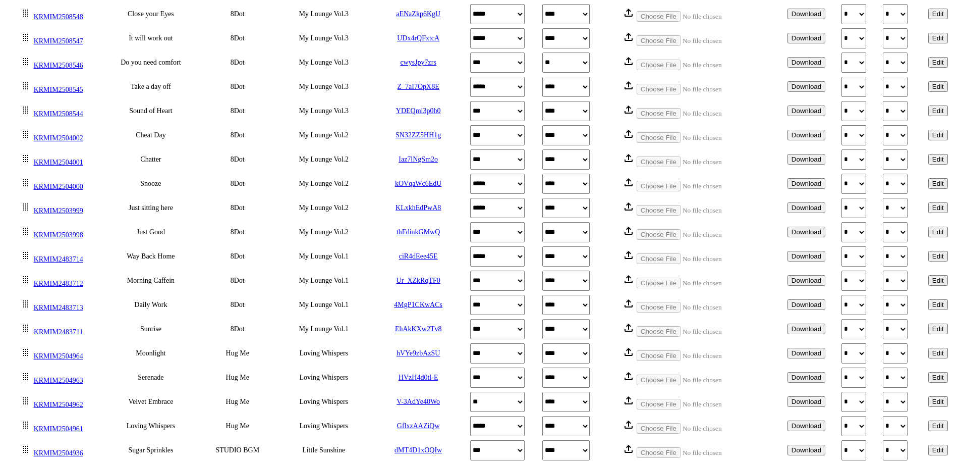
scroll to position [4623, 0]
